Goal: Information Seeking & Learning: Learn about a topic

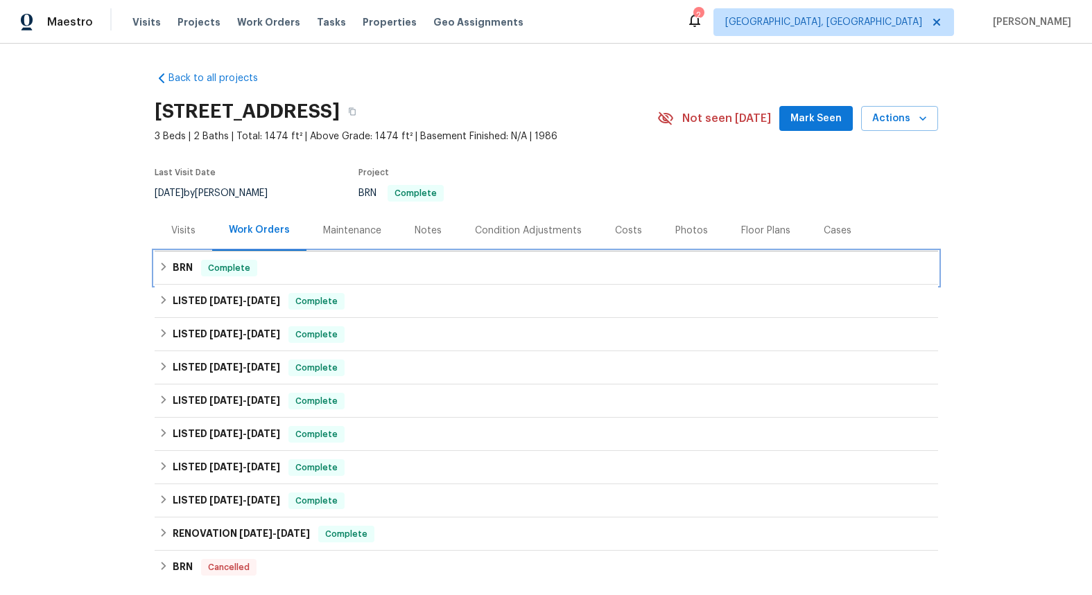
click at [186, 269] on h6 "BRN" at bounding box center [183, 268] width 20 height 17
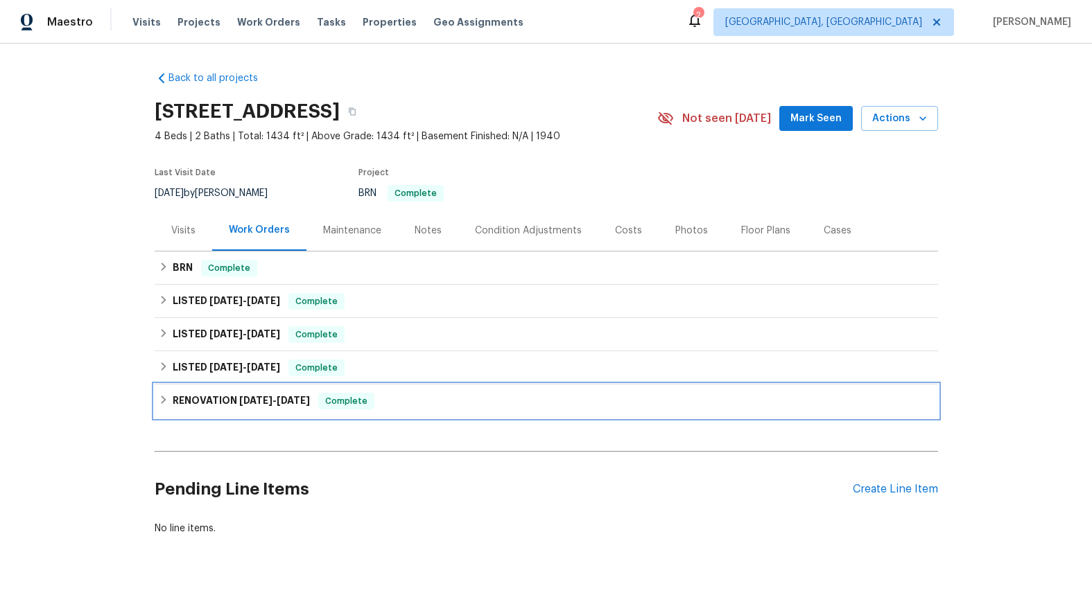
click at [220, 398] on h6 "RENOVATION 2/19/25 - 3/19/25" at bounding box center [241, 401] width 137 height 17
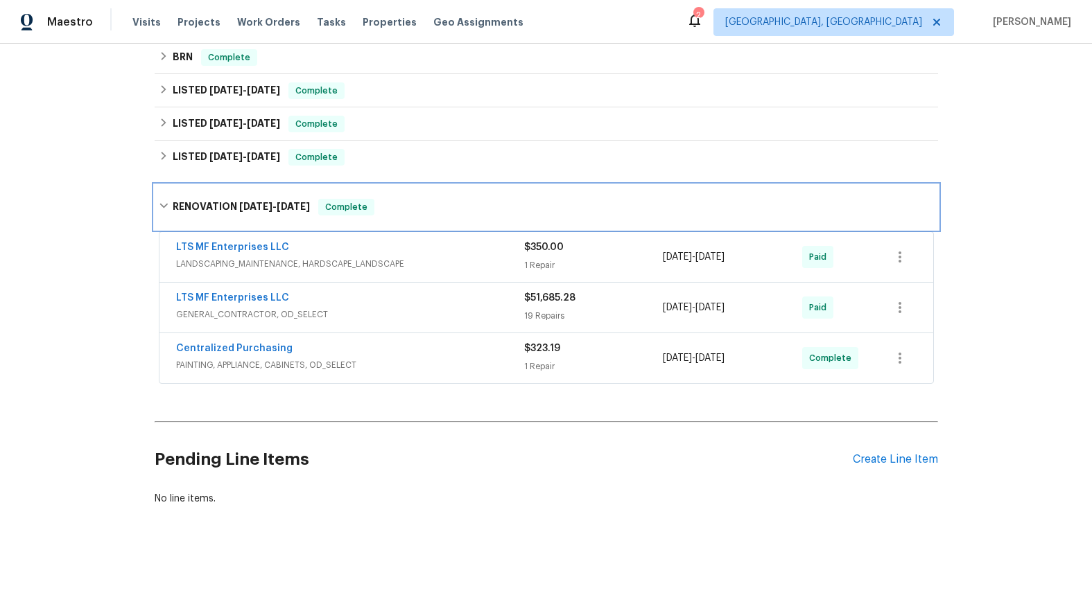
scroll to position [226, 0]
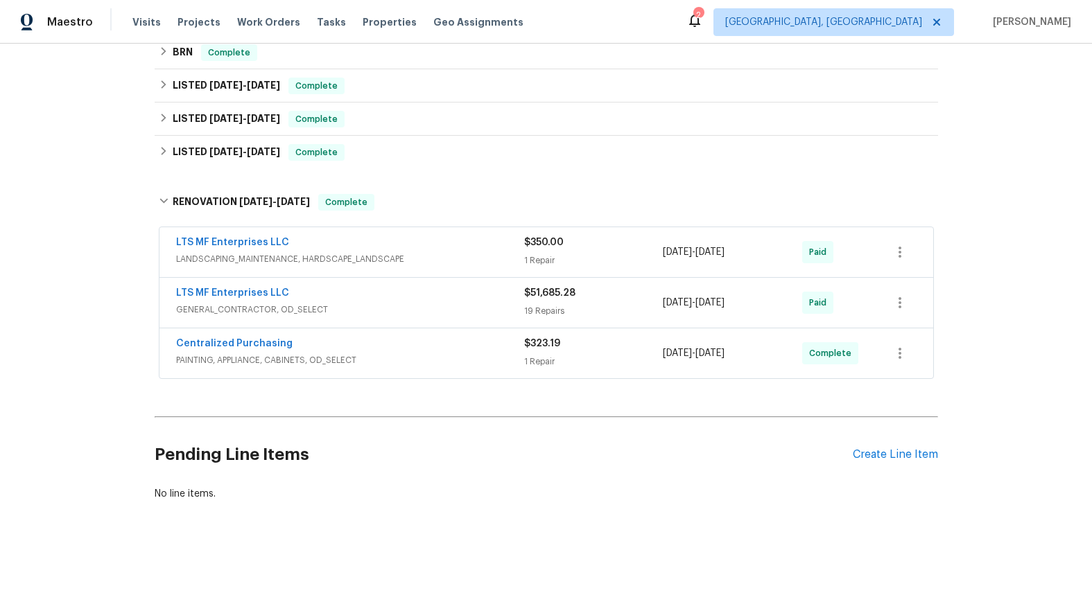
click at [241, 303] on span "GENERAL_CONTRACTOR, OD_SELECT" at bounding box center [350, 310] width 348 height 14
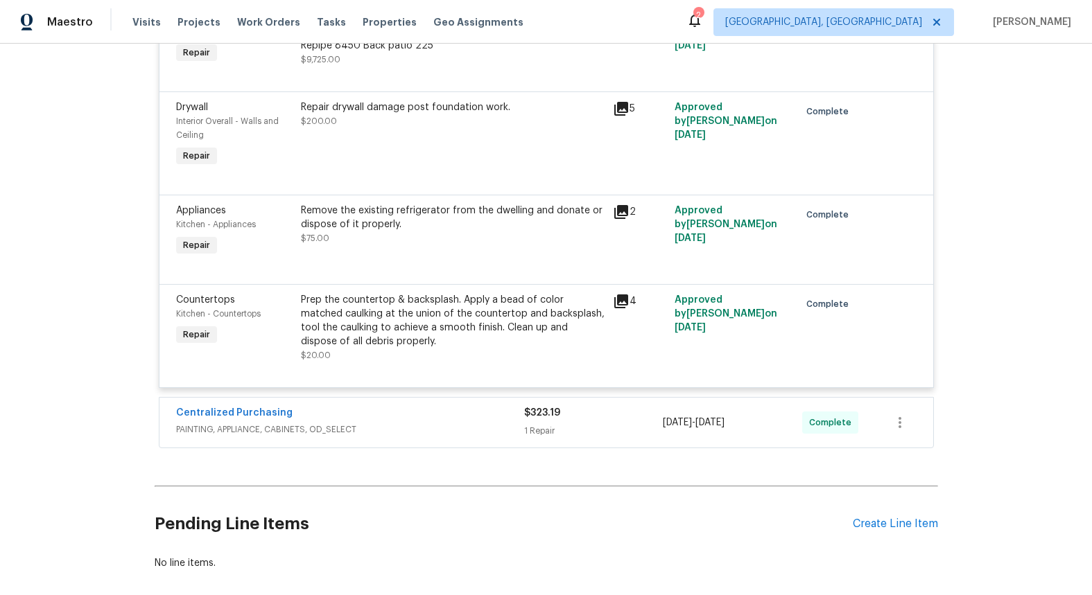
scroll to position [2716, 0]
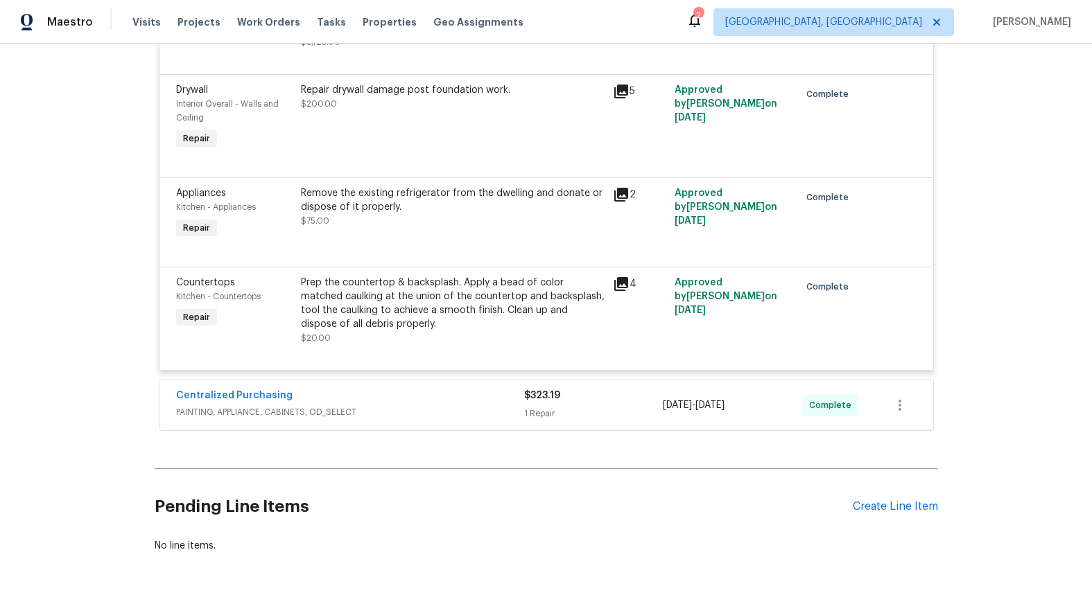
click at [304, 411] on span "PAINTING, APPLIANCE, CABINETS, OD_SELECT" at bounding box center [350, 413] width 348 height 14
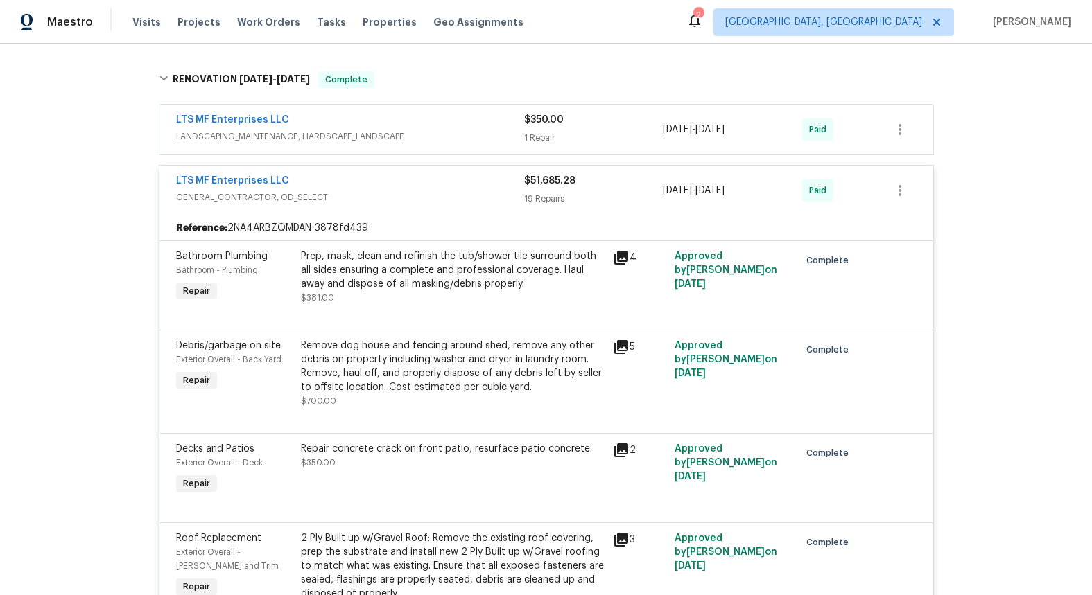
scroll to position [0, 0]
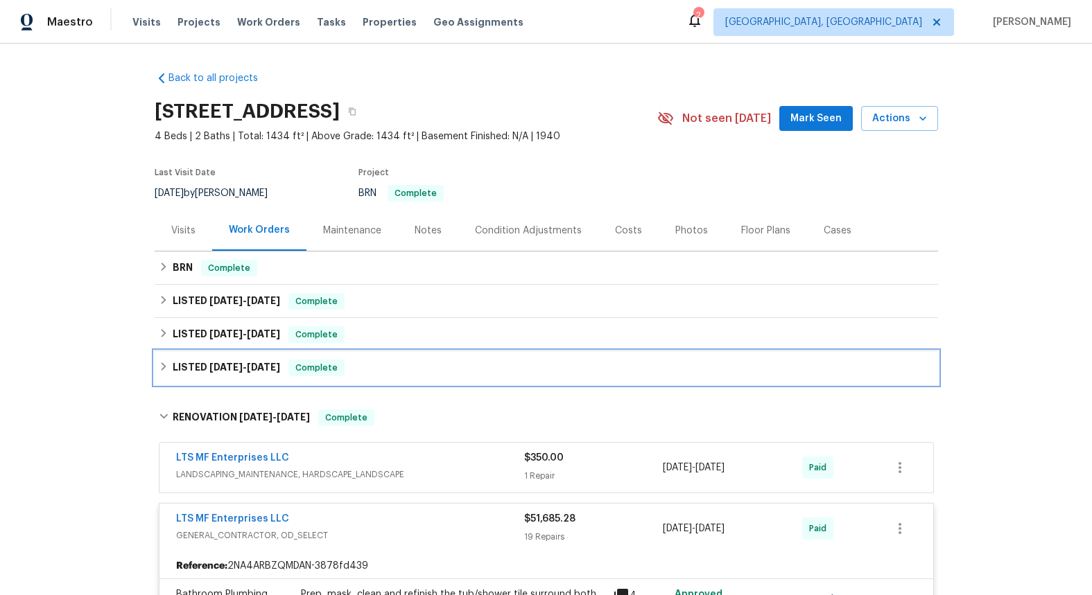
click at [231, 370] on span "3/26/25" at bounding box center [225, 368] width 33 height 10
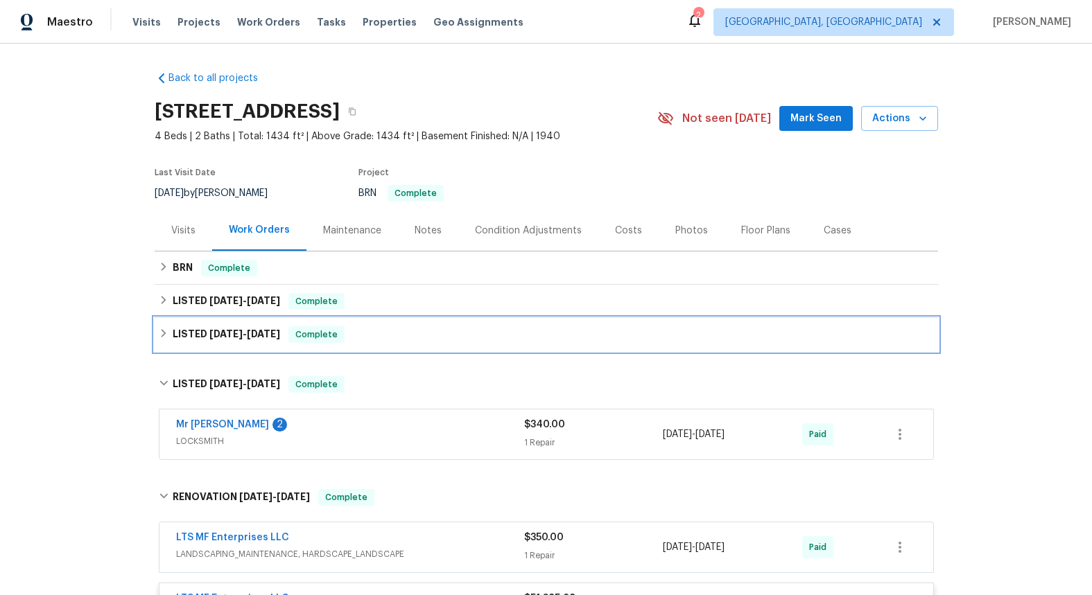
click at [247, 336] on span "[DATE]" at bounding box center [263, 334] width 33 height 10
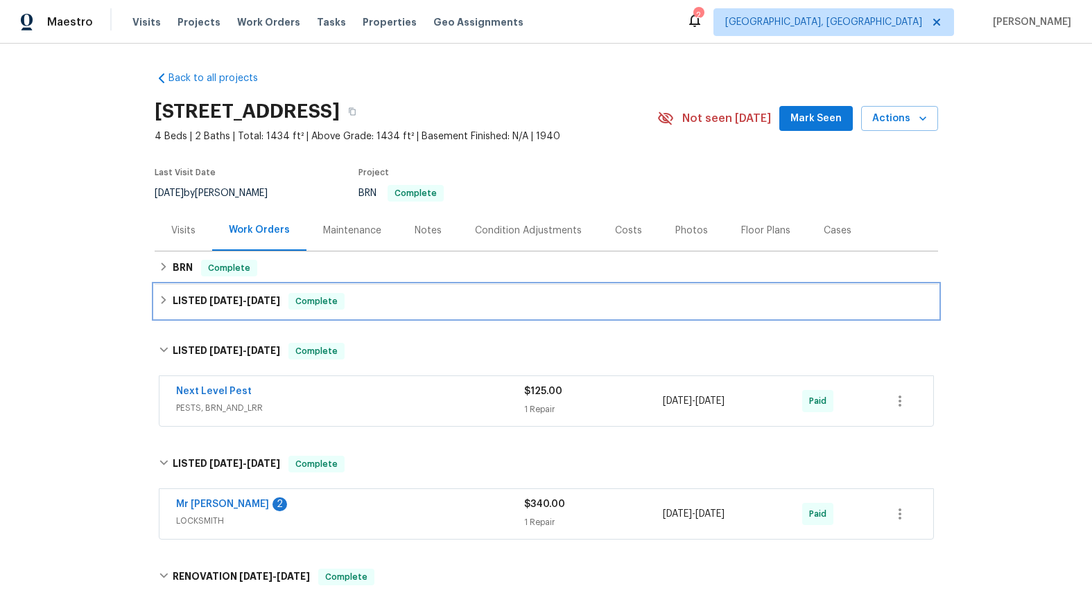
click at [236, 302] on span "5/22/25" at bounding box center [225, 301] width 33 height 10
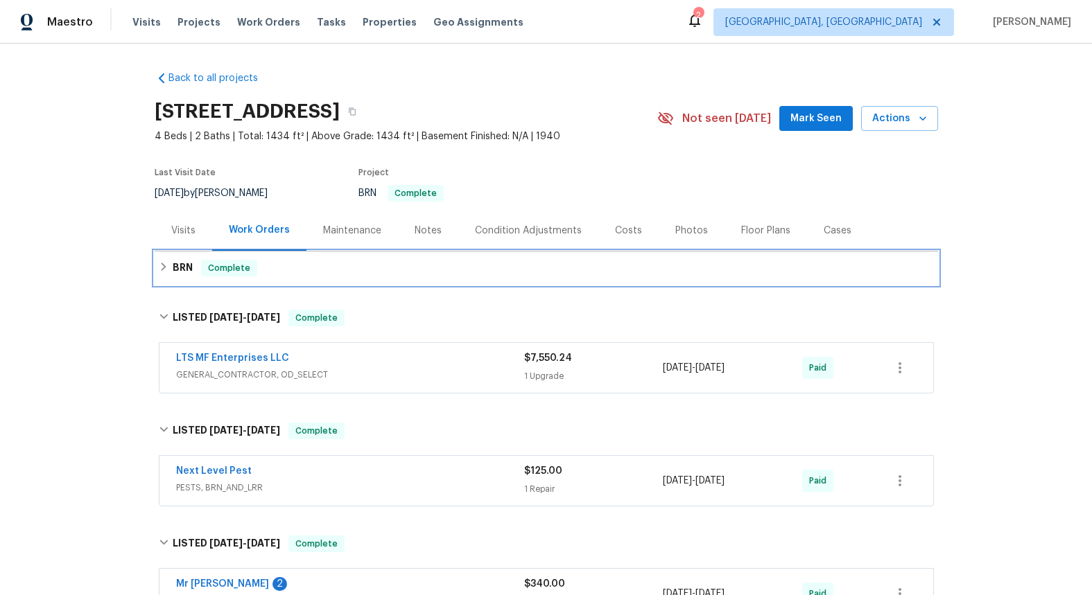
click at [177, 272] on h6 "BRN" at bounding box center [183, 268] width 20 height 17
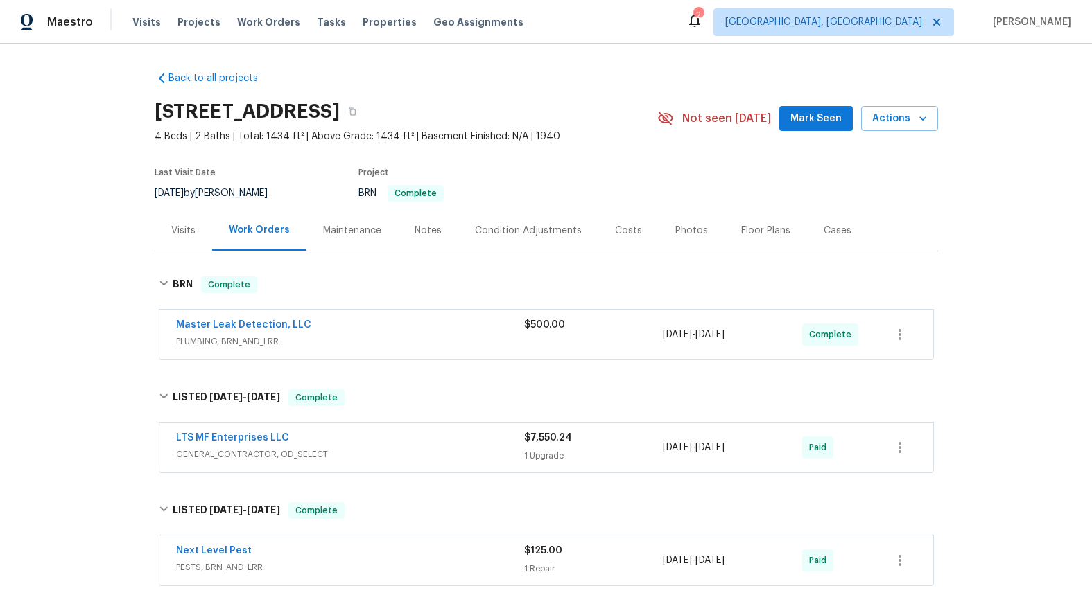
click at [242, 341] on span "PLUMBING, BRN_AND_LRR" at bounding box center [350, 342] width 348 height 14
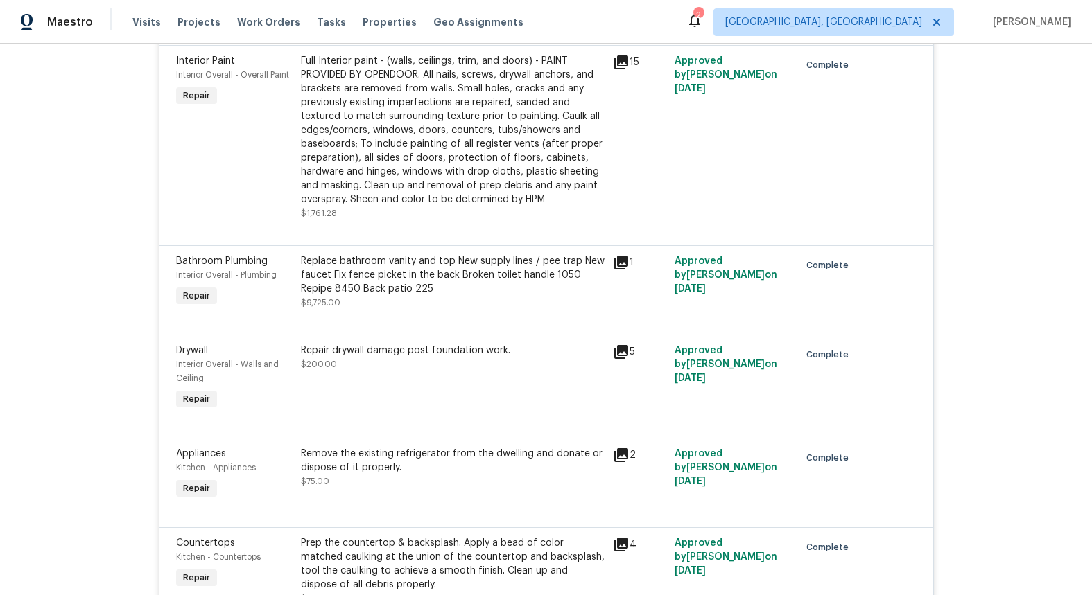
scroll to position [3030, 0]
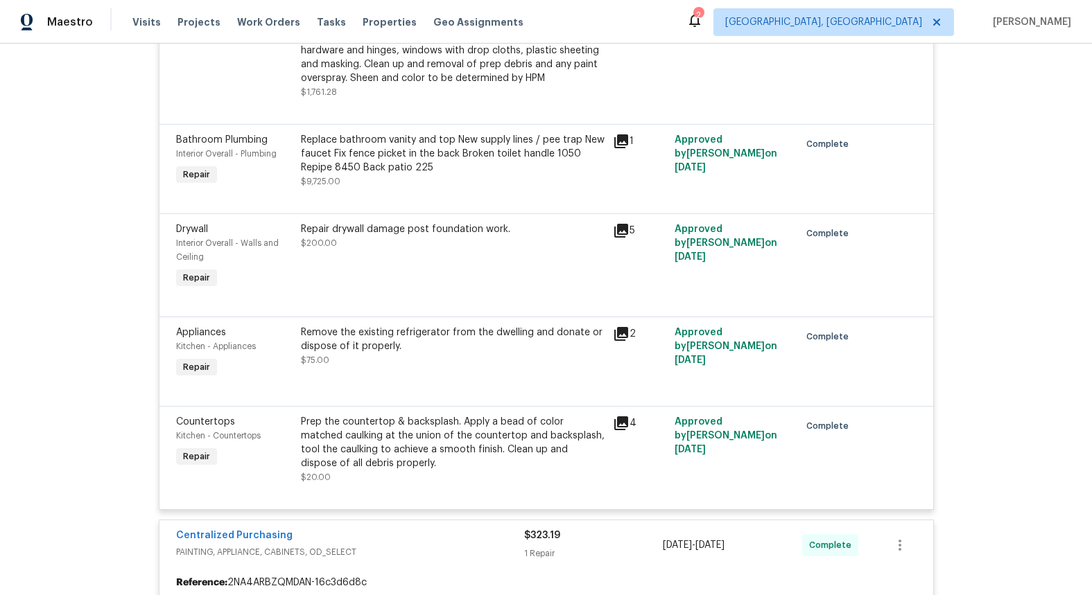
click at [618, 338] on icon at bounding box center [621, 334] width 17 height 17
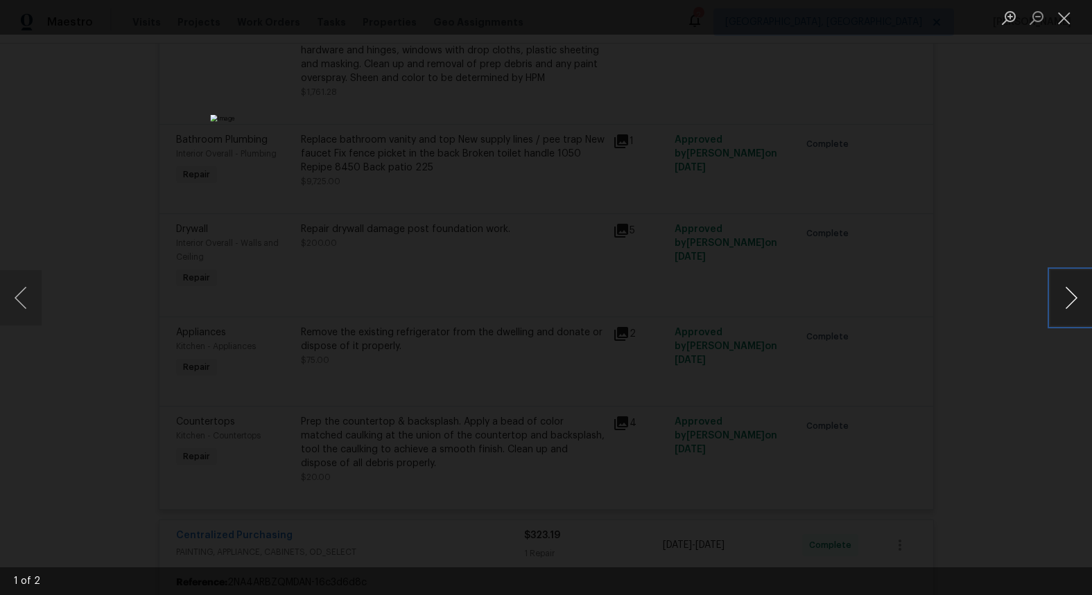
click at [1066, 308] on button "Next image" at bounding box center [1071, 297] width 42 height 55
click at [1066, 24] on button "Close lightbox" at bounding box center [1064, 18] width 28 height 24
